Goal: Transaction & Acquisition: Purchase product/service

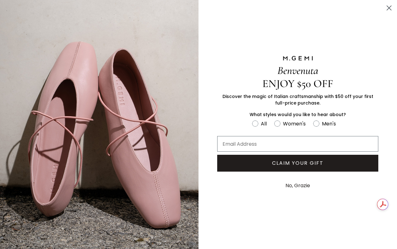
click at [19, 140] on img "FULLSCREEN Form" at bounding box center [99, 124] width 198 height 249
click at [387, 11] on circle "Close dialog" at bounding box center [389, 8] width 10 height 10
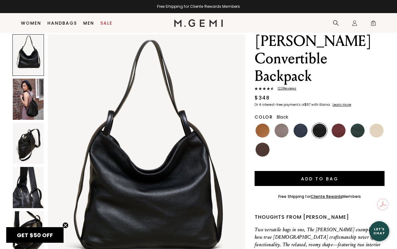
scroll to position [38, 0]
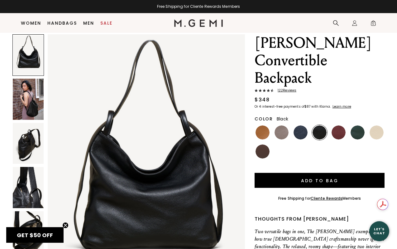
click at [25, 146] on img at bounding box center [28, 143] width 31 height 41
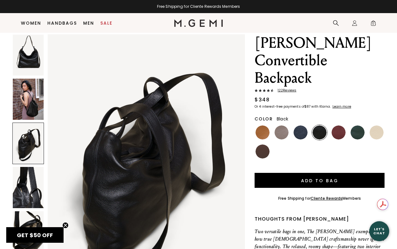
click at [32, 185] on img at bounding box center [28, 187] width 31 height 41
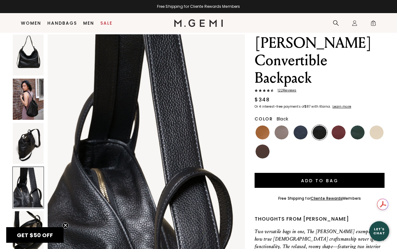
scroll to position [808, 0]
click at [264, 144] on img at bounding box center [262, 151] width 14 height 14
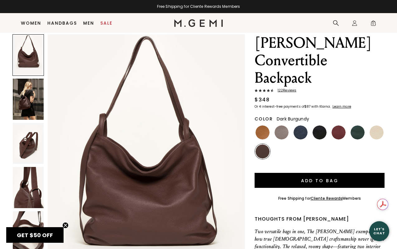
click at [344, 125] on img at bounding box center [338, 132] width 14 height 14
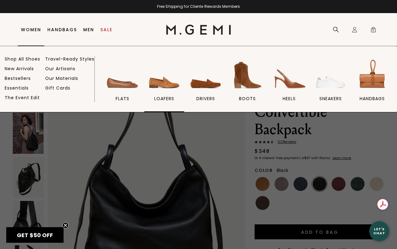
click at [157, 85] on img at bounding box center [164, 75] width 35 height 35
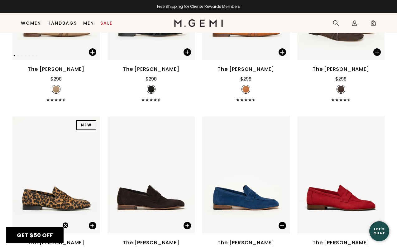
scroll to position [229, 0]
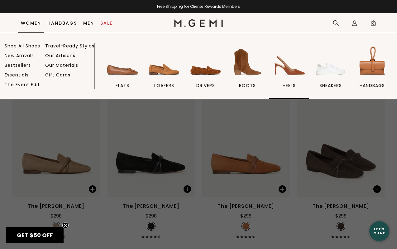
click at [284, 73] on img at bounding box center [289, 62] width 35 height 35
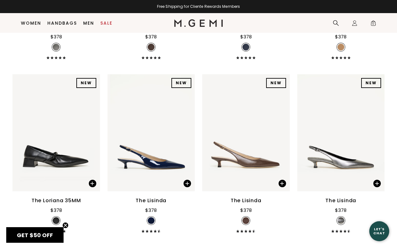
scroll to position [432, 0]
